Goal: Task Accomplishment & Management: Use online tool/utility

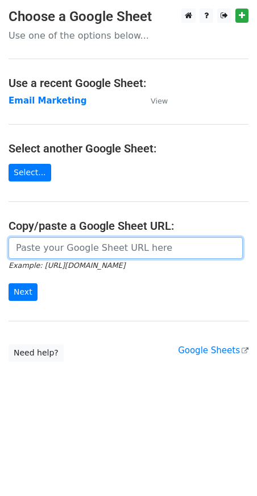
click at [71, 246] on input "url" at bounding box center [126, 248] width 234 height 22
type input "[URL][DOMAIN_NAME]"
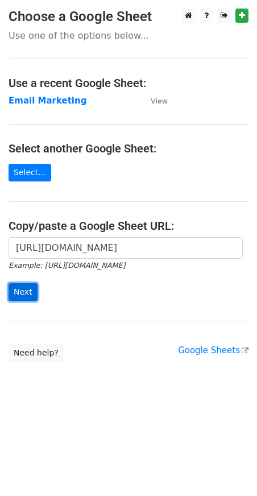
click at [16, 294] on input "Next" at bounding box center [23, 292] width 29 height 18
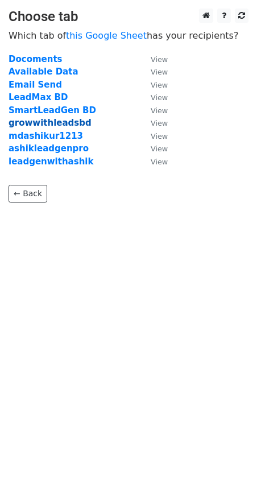
click at [39, 122] on strong "growwithleadsbd" at bounding box center [50, 123] width 83 height 10
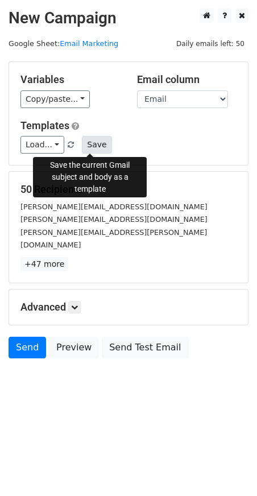
click at [94, 142] on button "Save" at bounding box center [97, 145] width 30 height 18
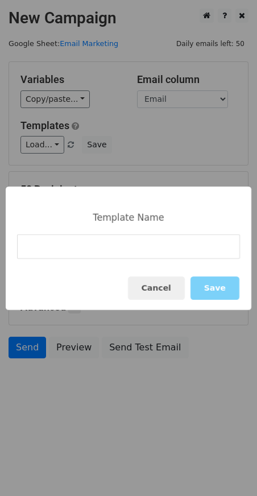
click at [95, 254] on input at bounding box center [128, 246] width 223 height 24
type input "500 Leads for $10"
click at [210, 290] on button "Save" at bounding box center [215, 287] width 49 height 23
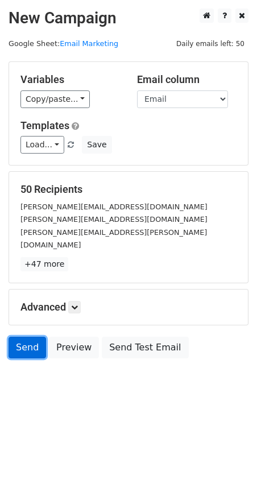
click at [21, 337] on link "Send" at bounding box center [28, 348] width 38 height 22
